Goal: Transaction & Acquisition: Purchase product/service

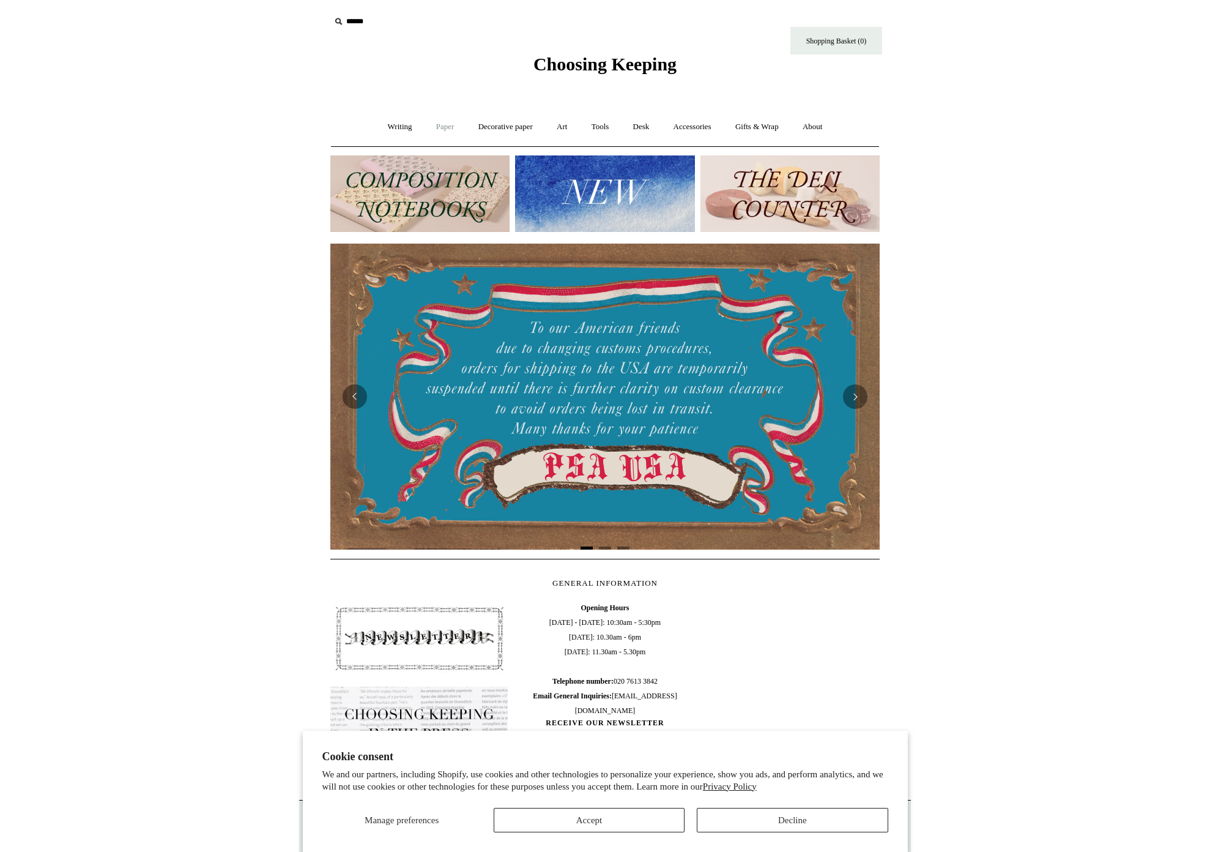
click at [437, 125] on link "Paper +" at bounding box center [445, 127] width 40 height 32
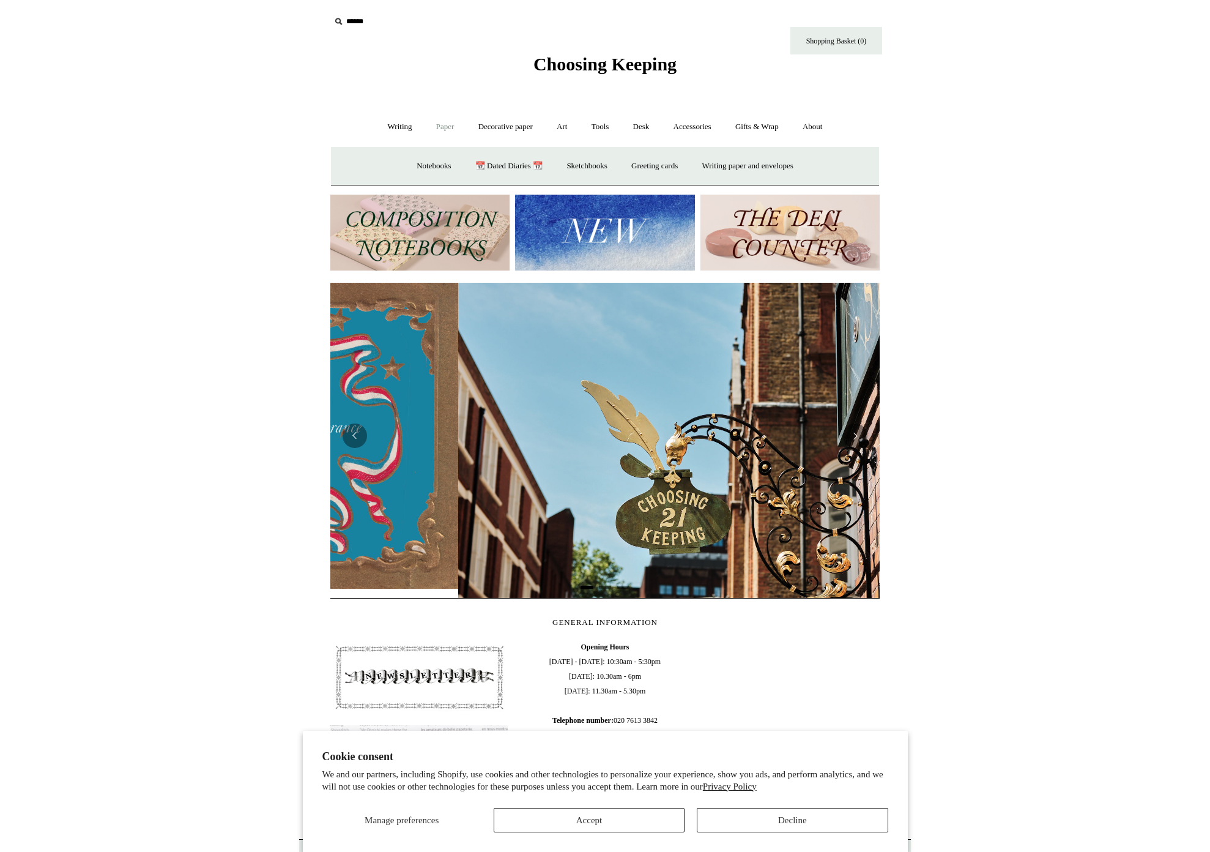
scroll to position [0, 550]
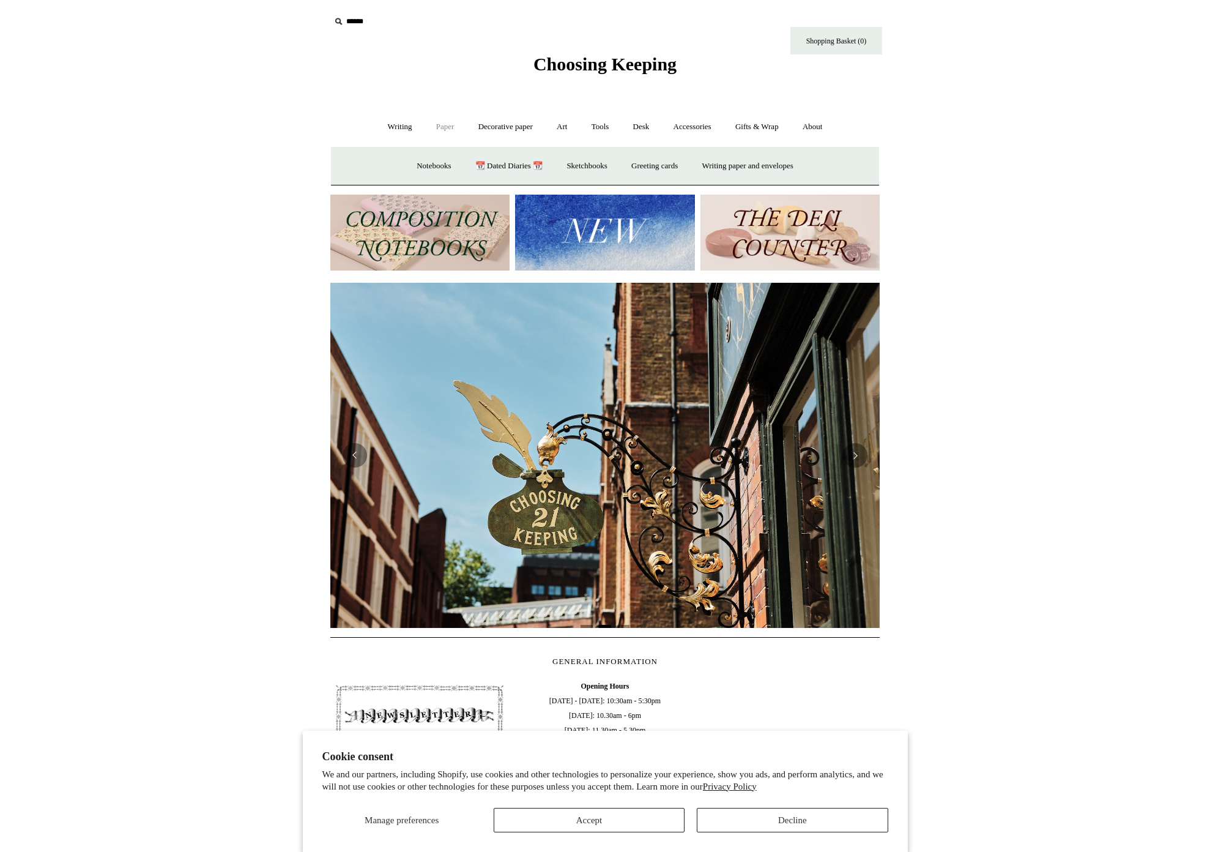
click at [437, 125] on link "Paper -" at bounding box center [445, 127] width 40 height 32
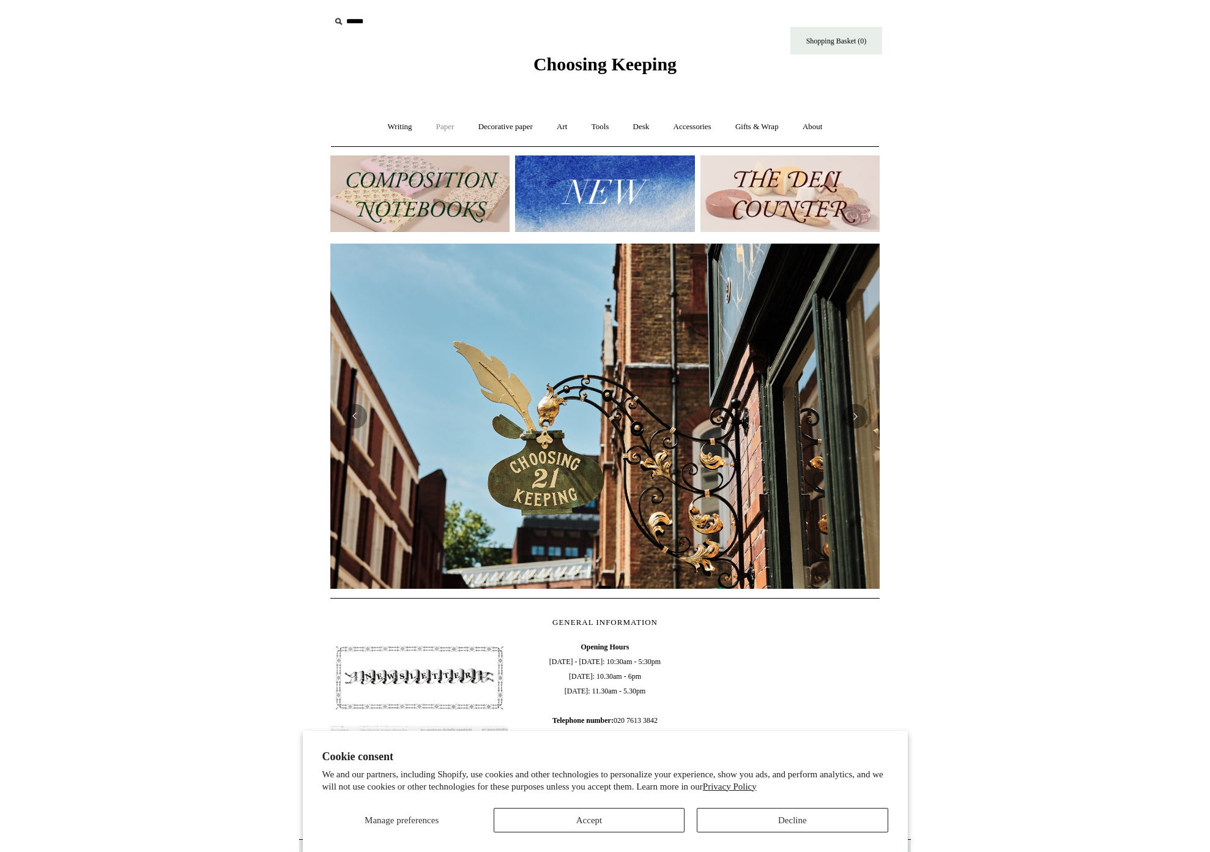
click at [437, 125] on link "Paper +" at bounding box center [445, 127] width 40 height 32
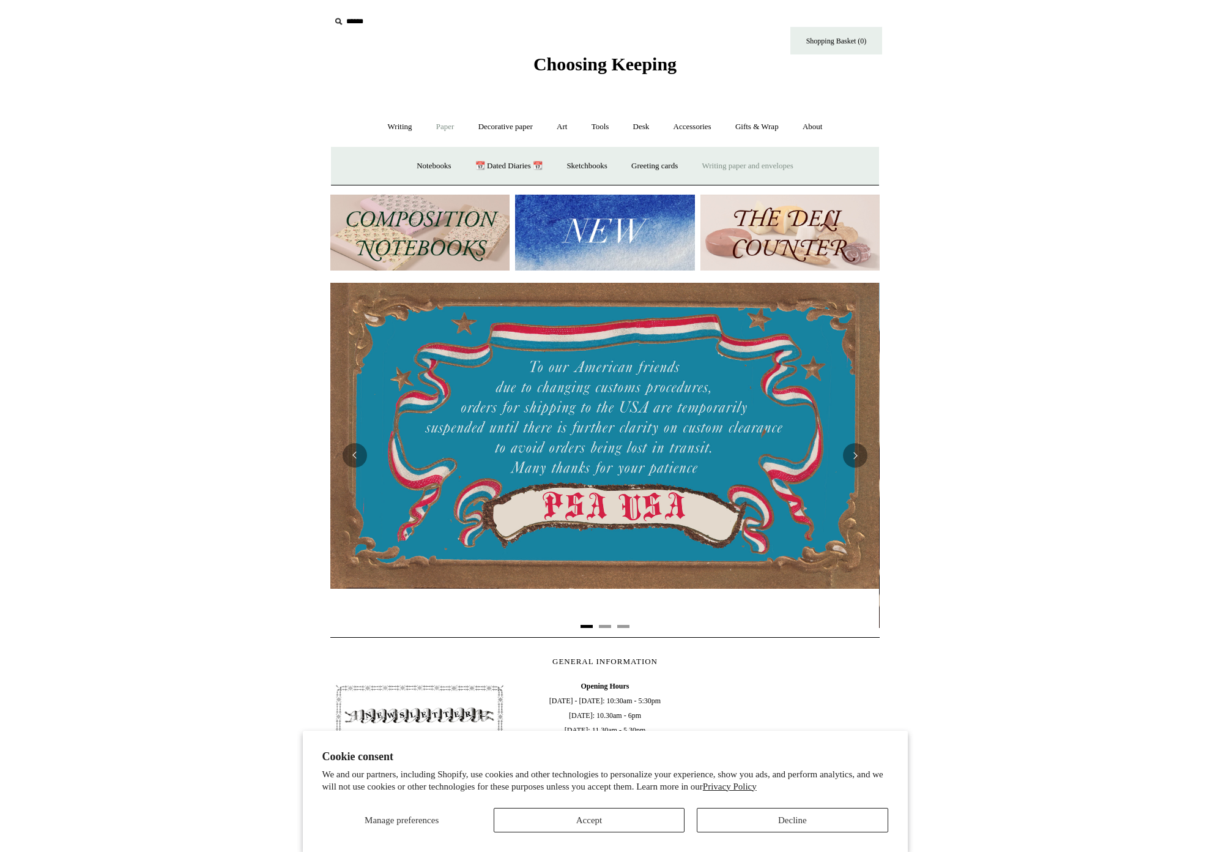
scroll to position [0, 0]
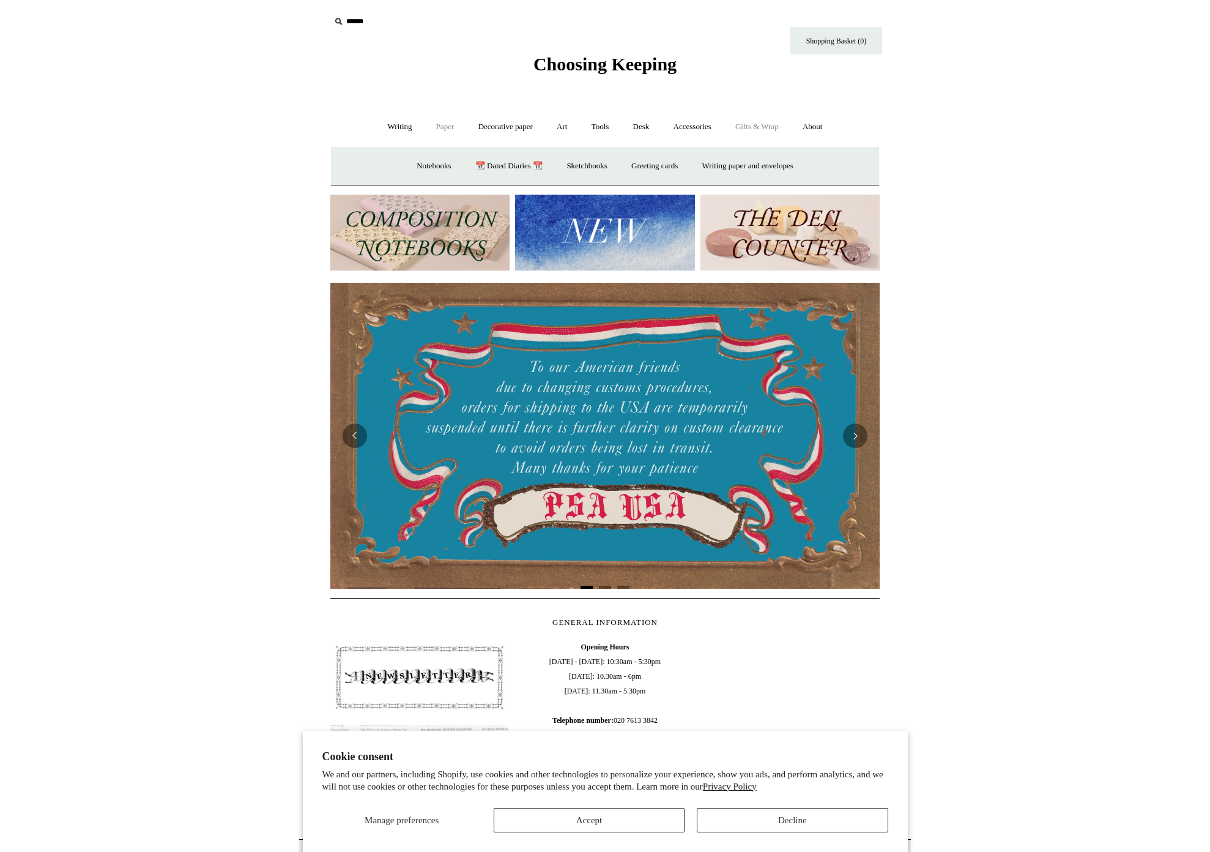
click at [752, 124] on link "Gifts & Wrap +" at bounding box center [757, 127] width 65 height 32
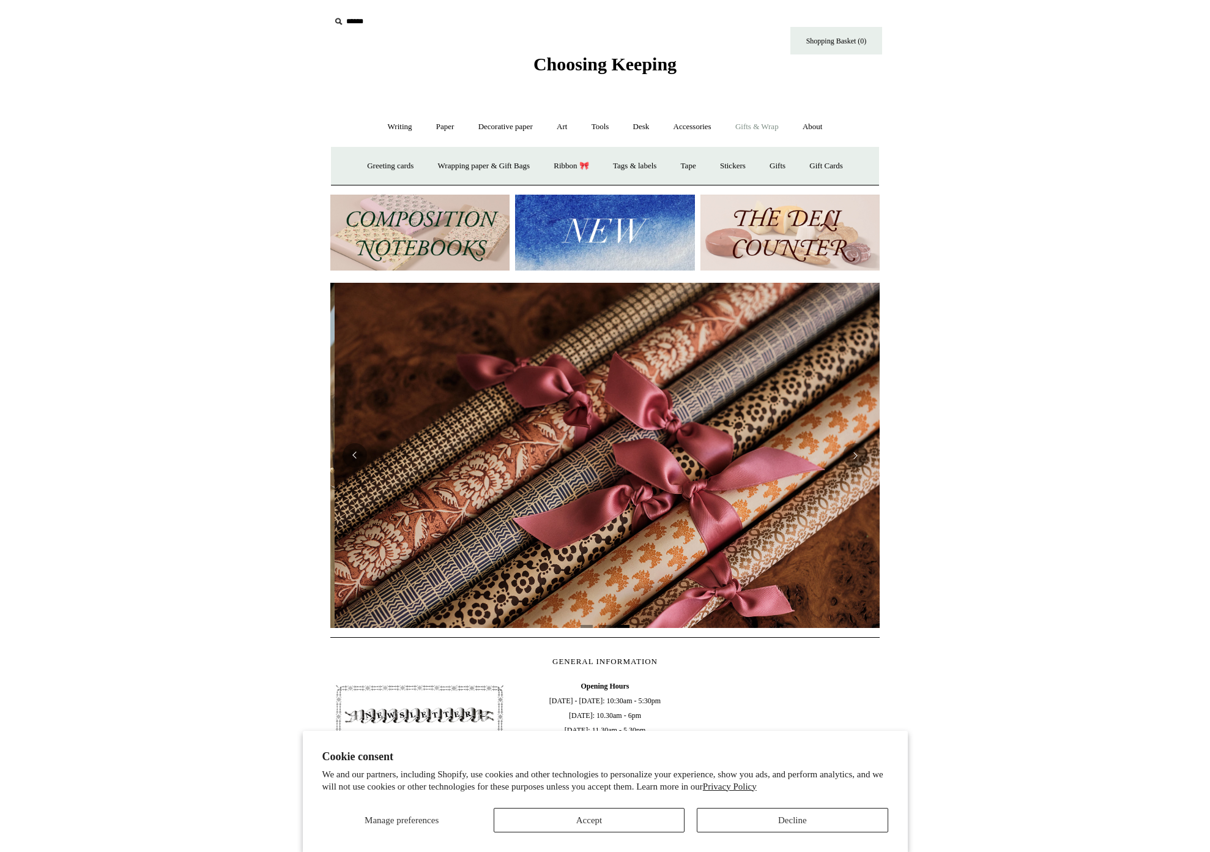
scroll to position [0, 1099]
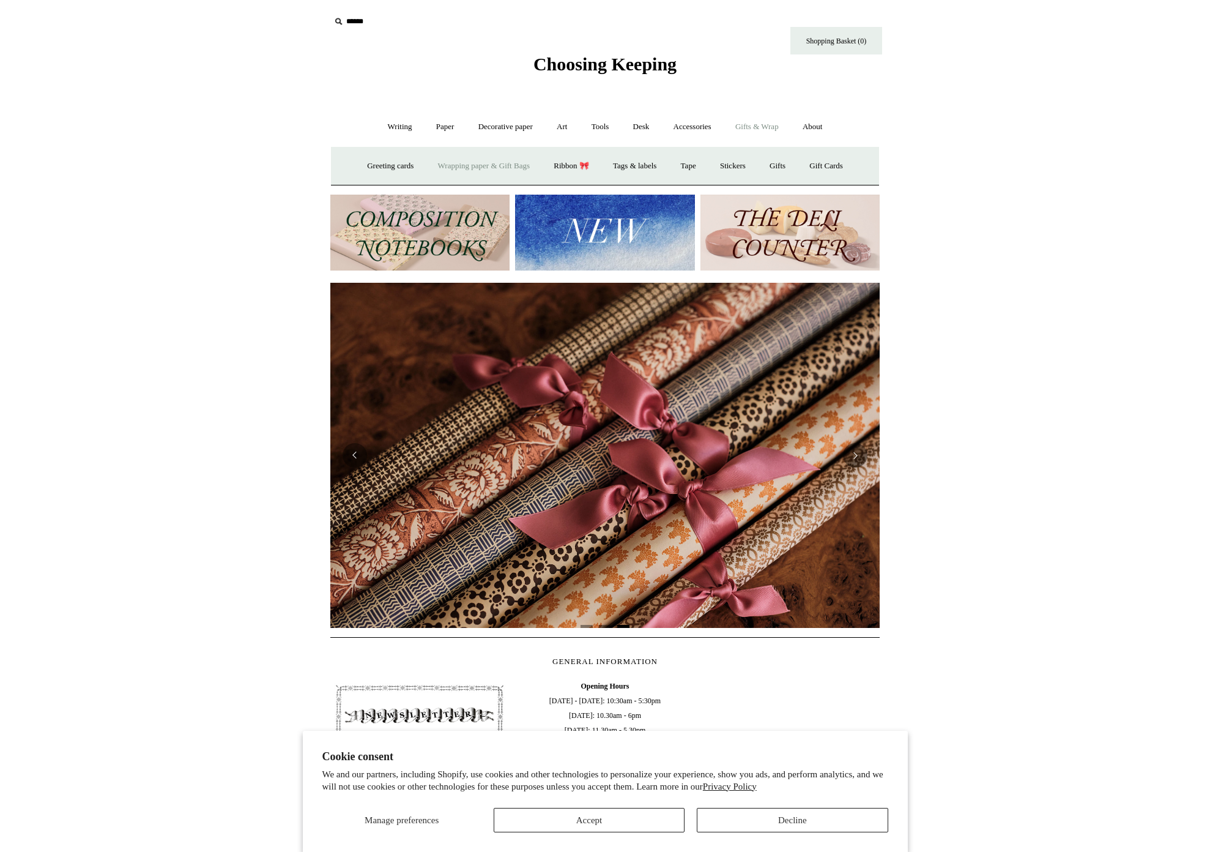
click at [475, 162] on link "Wrapping paper & Gift Bags" at bounding box center [484, 166] width 114 height 32
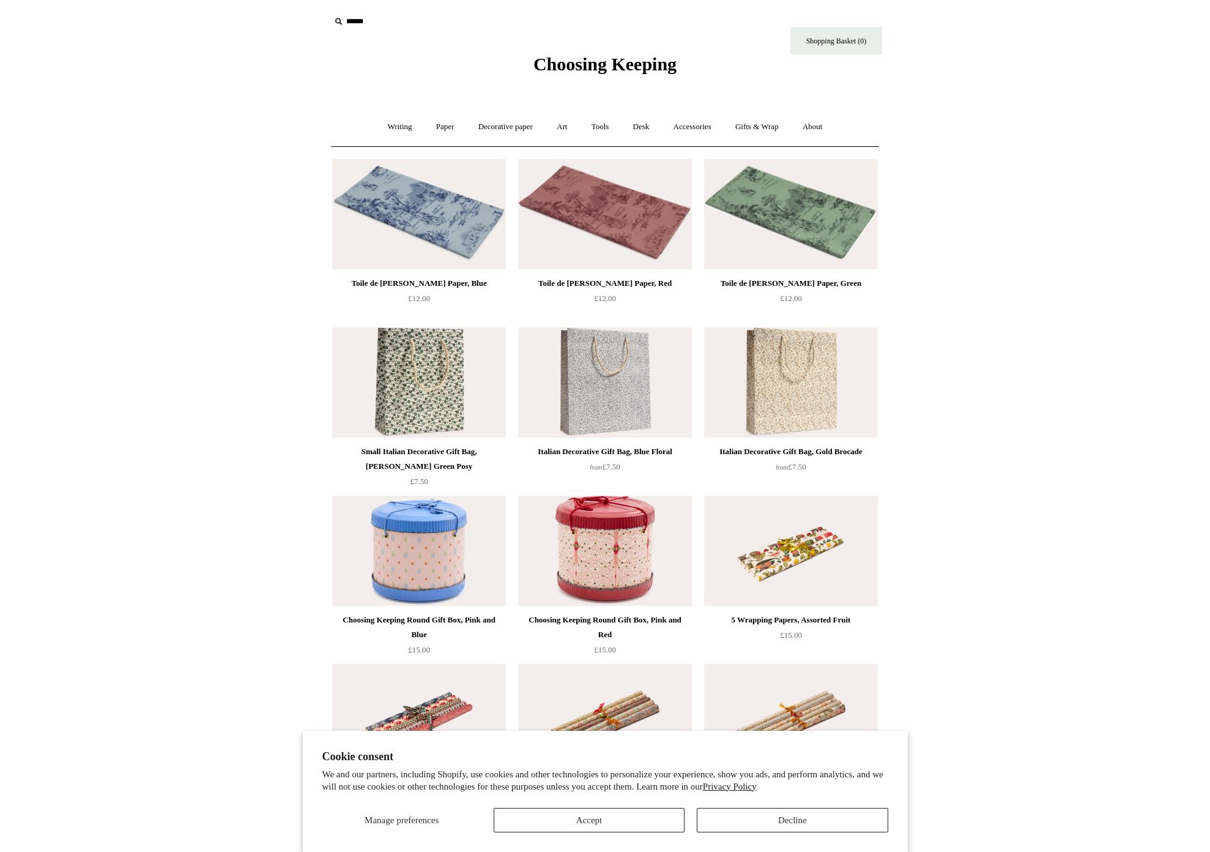
click at [352, 21] on input "text" at bounding box center [405, 21] width 151 height 23
type input "*********"
click at [464, 10] on input "*" at bounding box center [470, 20] width 12 height 21
